Goal: Transaction & Acquisition: Purchase product/service

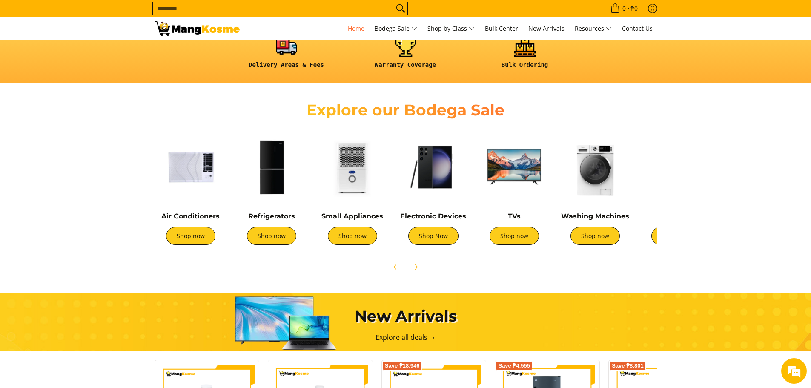
scroll to position [255, 0]
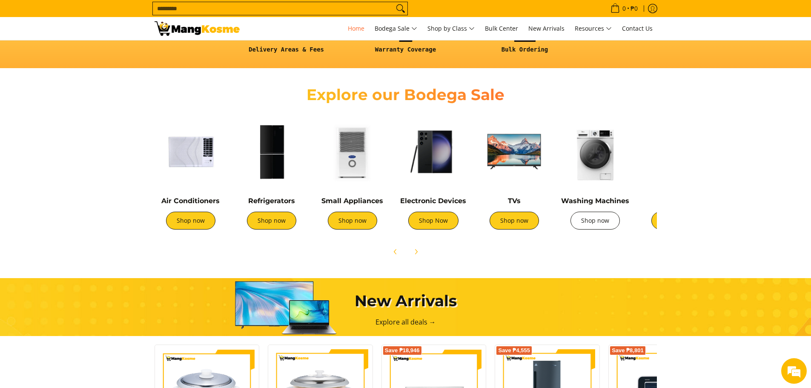
click at [593, 220] on link "Shop now" at bounding box center [594, 220] width 49 height 18
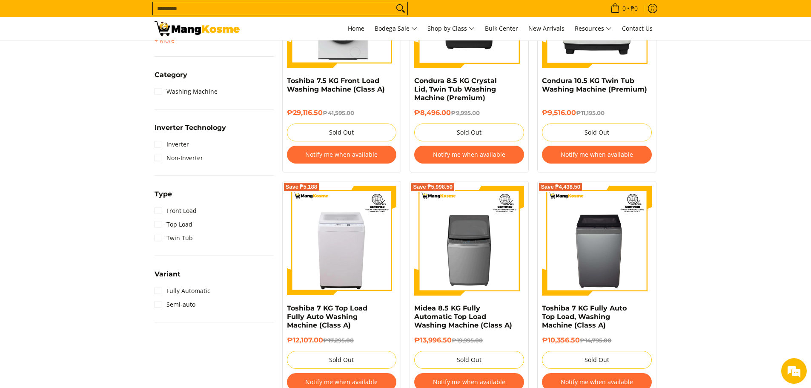
scroll to position [468, 0]
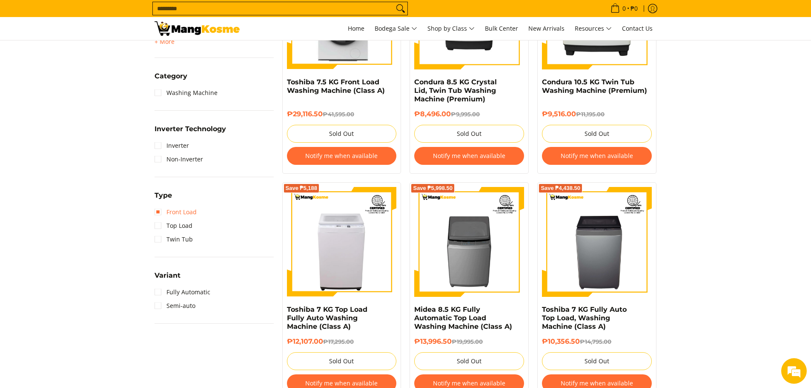
click at [158, 211] on link "Front Load" at bounding box center [175, 212] width 42 height 14
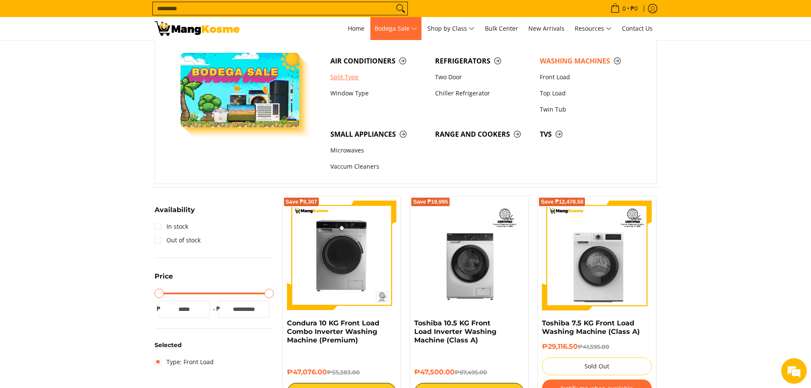
click at [349, 76] on link "Split Type" at bounding box center [378, 77] width 105 height 16
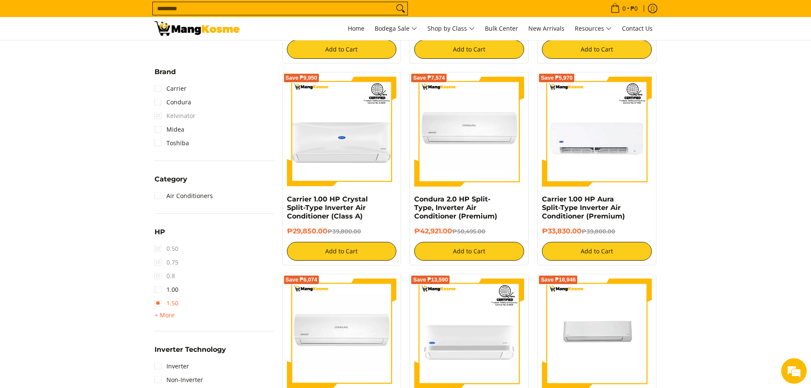
scroll to position [340, 0]
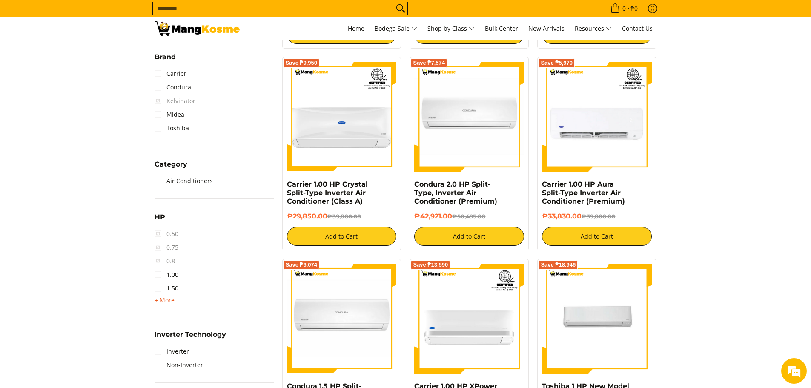
click at [160, 302] on span "+ More" at bounding box center [164, 300] width 20 height 7
click at [157, 316] on link "2.50" at bounding box center [166, 316] width 24 height 14
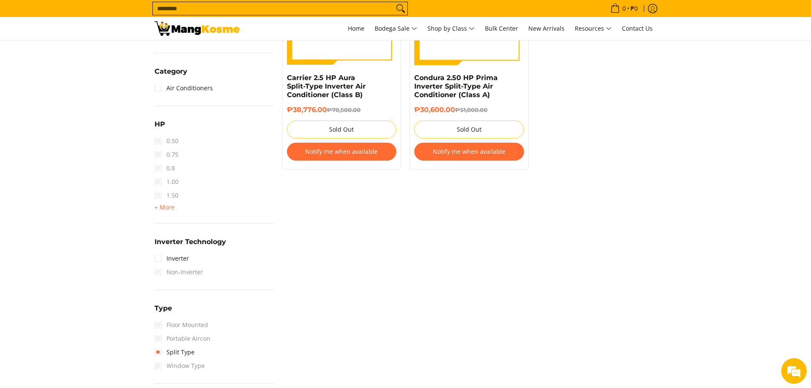
scroll to position [503, 0]
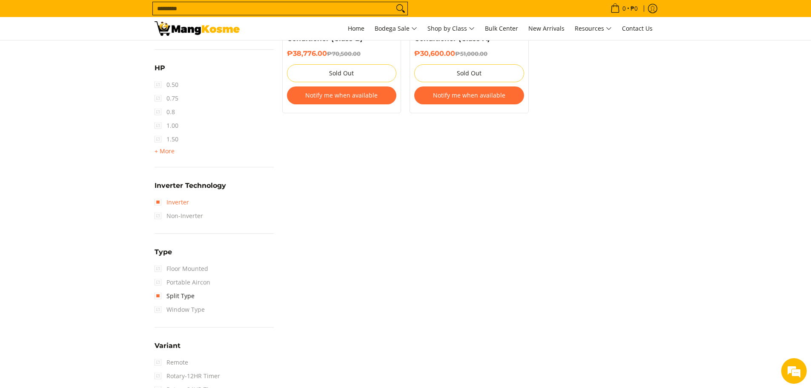
click at [154, 199] on link "Inverter" at bounding box center [171, 202] width 34 height 14
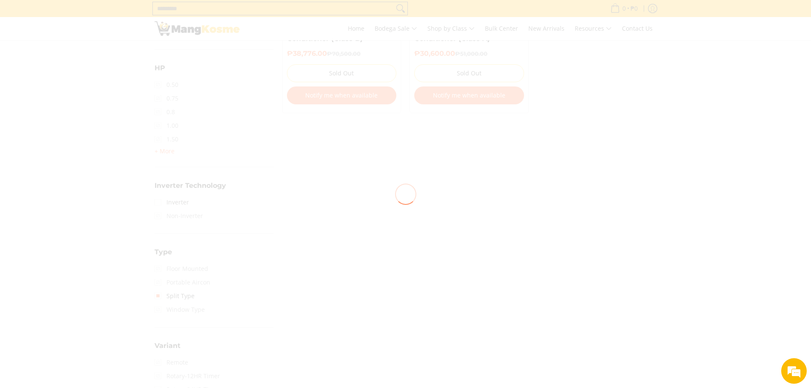
scroll to position [0, 0]
